Goal: Check status: Check status

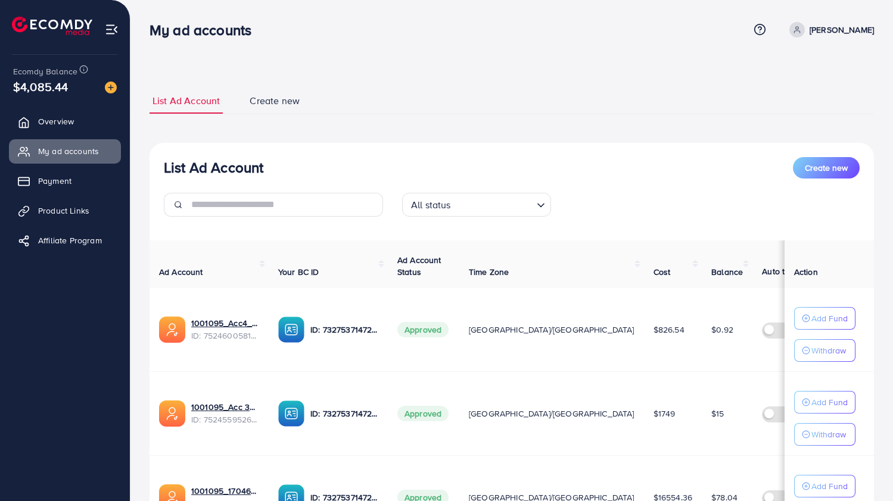
scroll to position [411, 0]
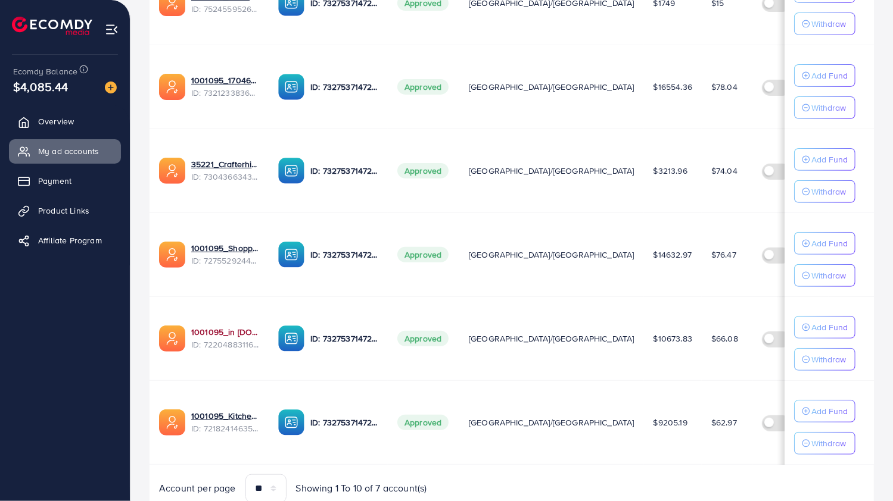
click at [239, 329] on link "1001095_in [DOMAIN_NAME]_1681150971525" at bounding box center [225, 332] width 68 height 12
click at [200, 328] on link "1001095_in [DOMAIN_NAME]_1681150971525" at bounding box center [225, 332] width 68 height 12
click at [227, 327] on link "1001095_in [DOMAIN_NAME]_1681150971525" at bounding box center [225, 332] width 68 height 12
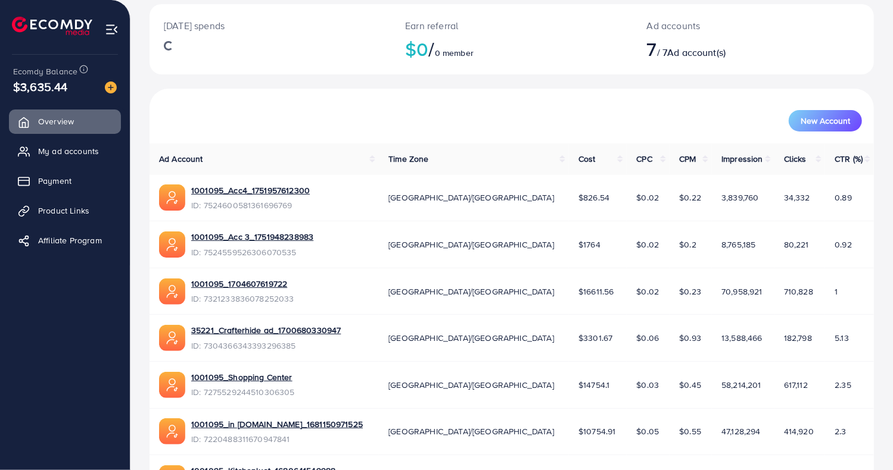
scroll to position [150, 0]
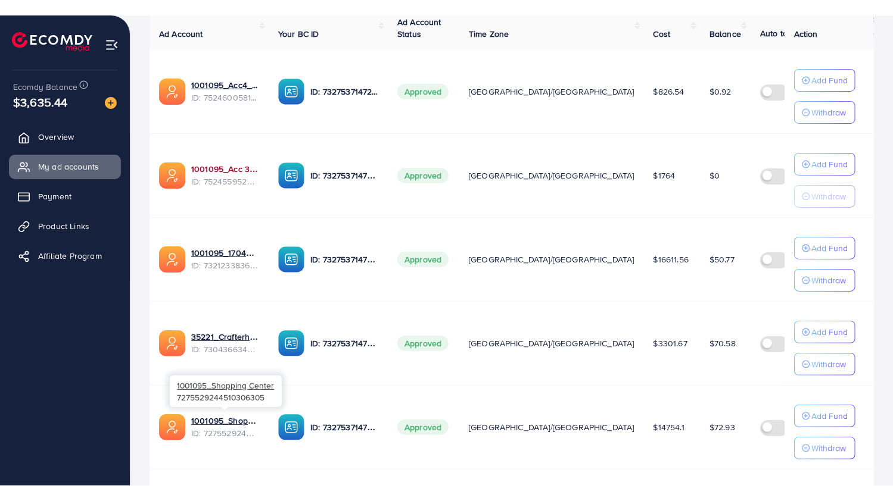
scroll to position [254, 0]
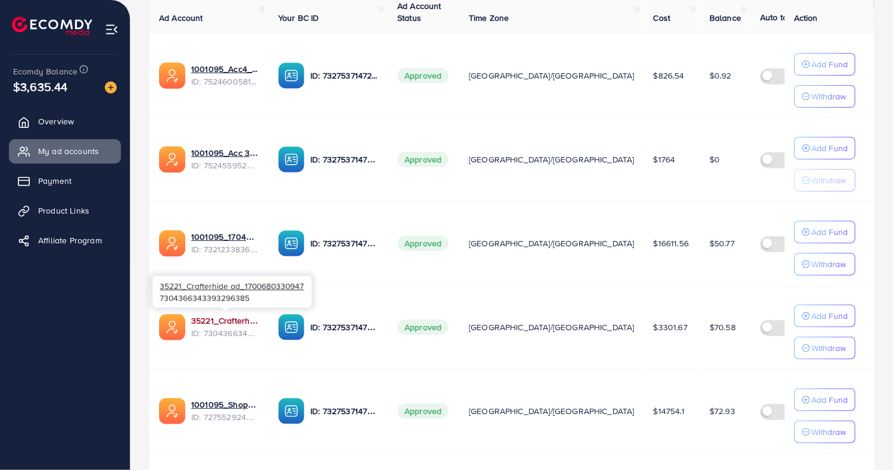
click at [208, 320] on link "35221_Crafterhide ad_1700680330947" at bounding box center [225, 321] width 68 height 12
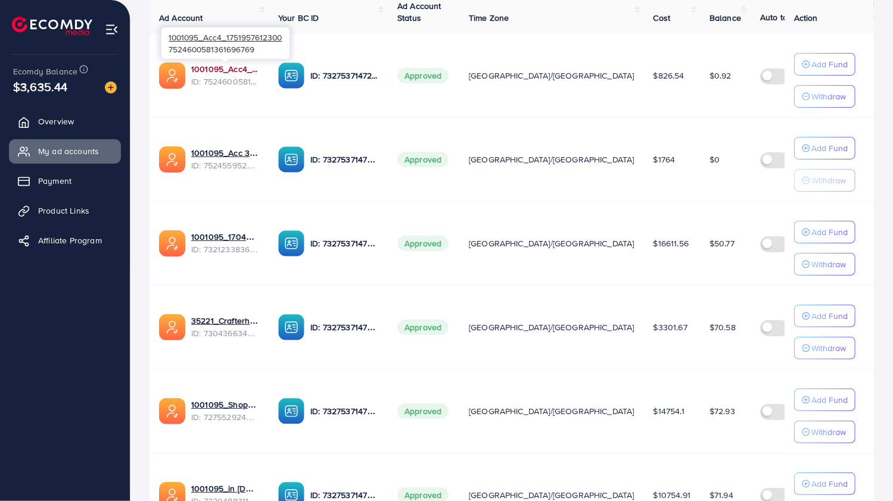
click at [211, 68] on link "1001095_Acc4_1751957612300" at bounding box center [225, 69] width 68 height 12
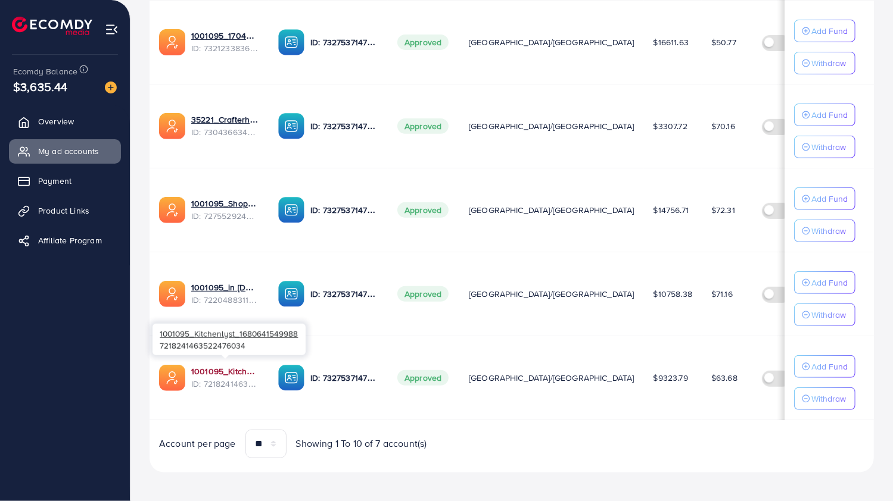
click at [226, 370] on link "1001095_Kitchenlyst_1680641549988" at bounding box center [225, 372] width 68 height 12
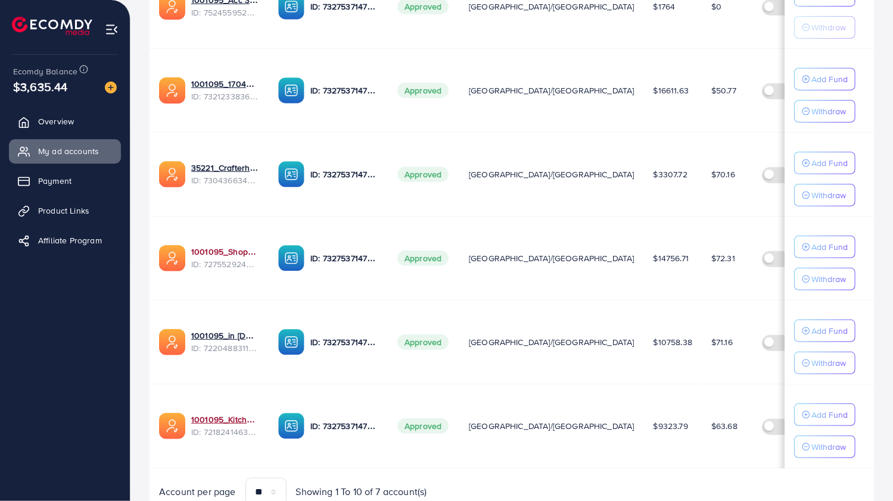
scroll to position [408, 0]
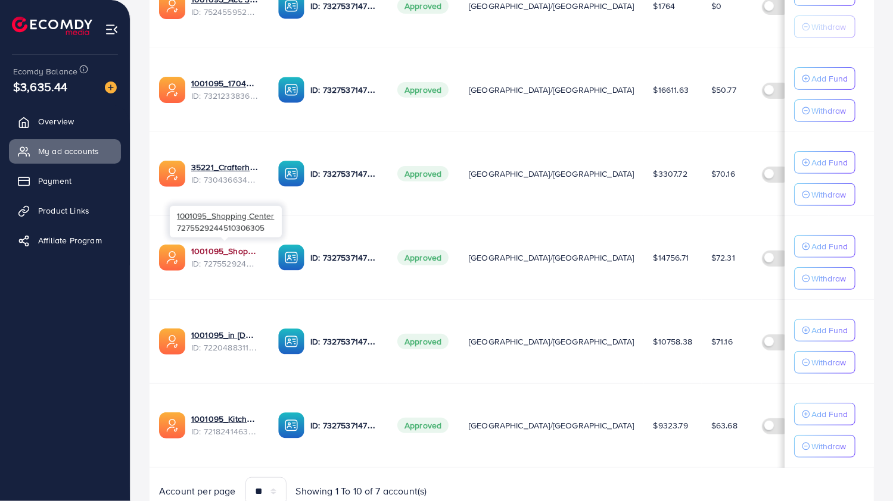
click at [212, 245] on link "1001095_Shopping Center" at bounding box center [225, 251] width 68 height 12
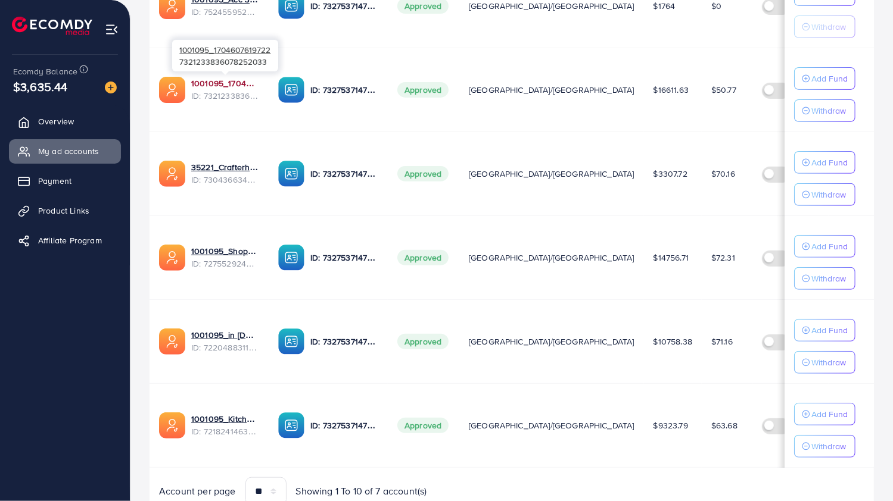
click at [223, 80] on link "1001095_1704607619722" at bounding box center [225, 83] width 68 height 12
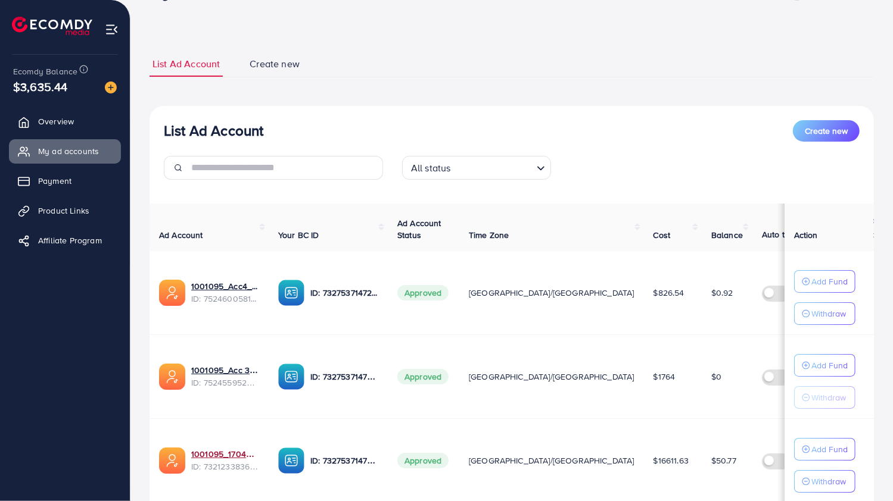
scroll to position [38, 0]
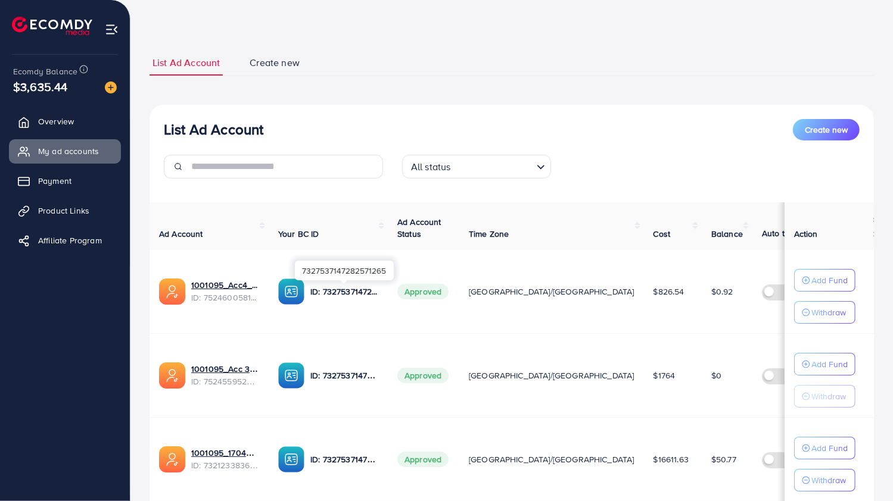
click at [337, 290] on p "ID: 7327537147282571265" at bounding box center [344, 292] width 68 height 14
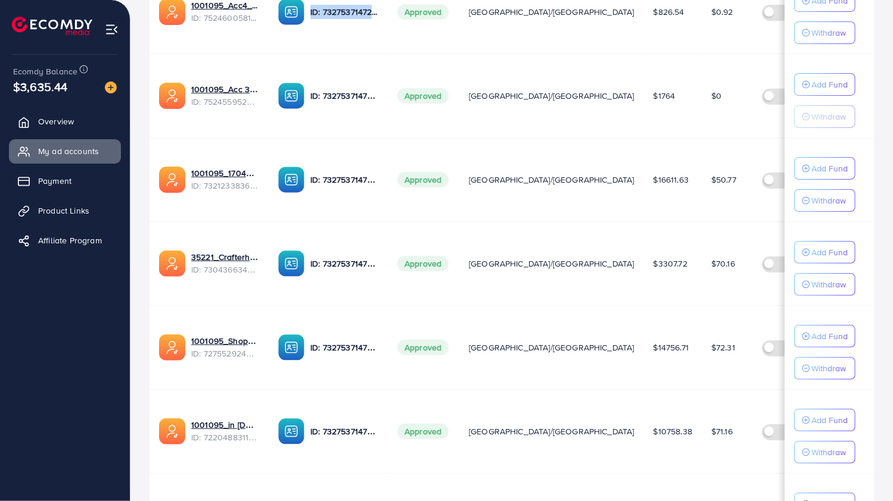
scroll to position [456, 0]
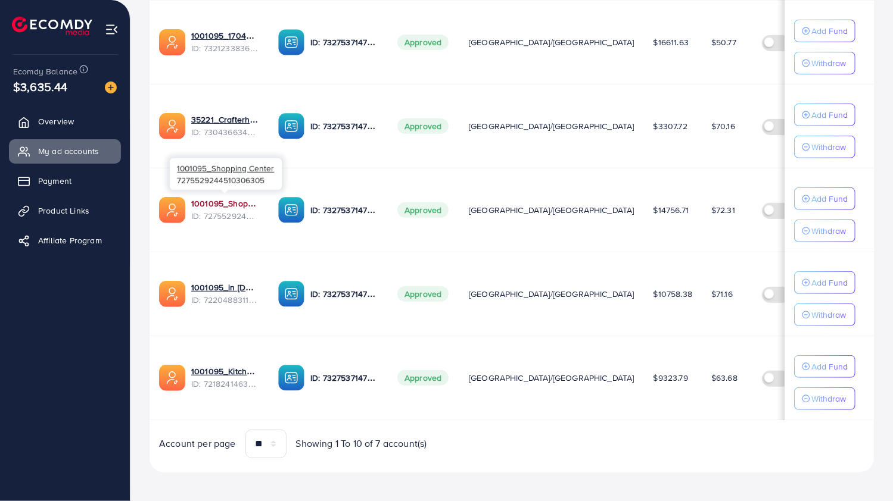
click at [218, 198] on link "1001095_Shopping Center" at bounding box center [225, 204] width 68 height 12
